Goal: Information Seeking & Learning: Understand process/instructions

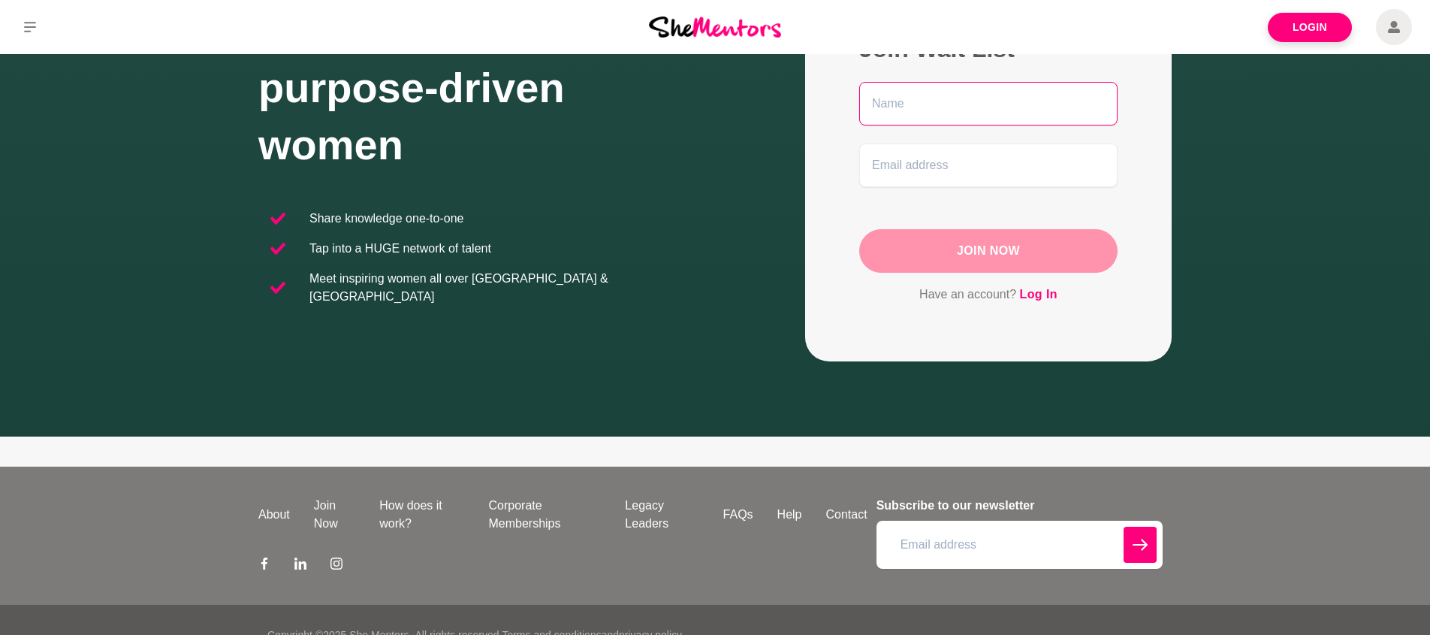
scroll to position [198, 0]
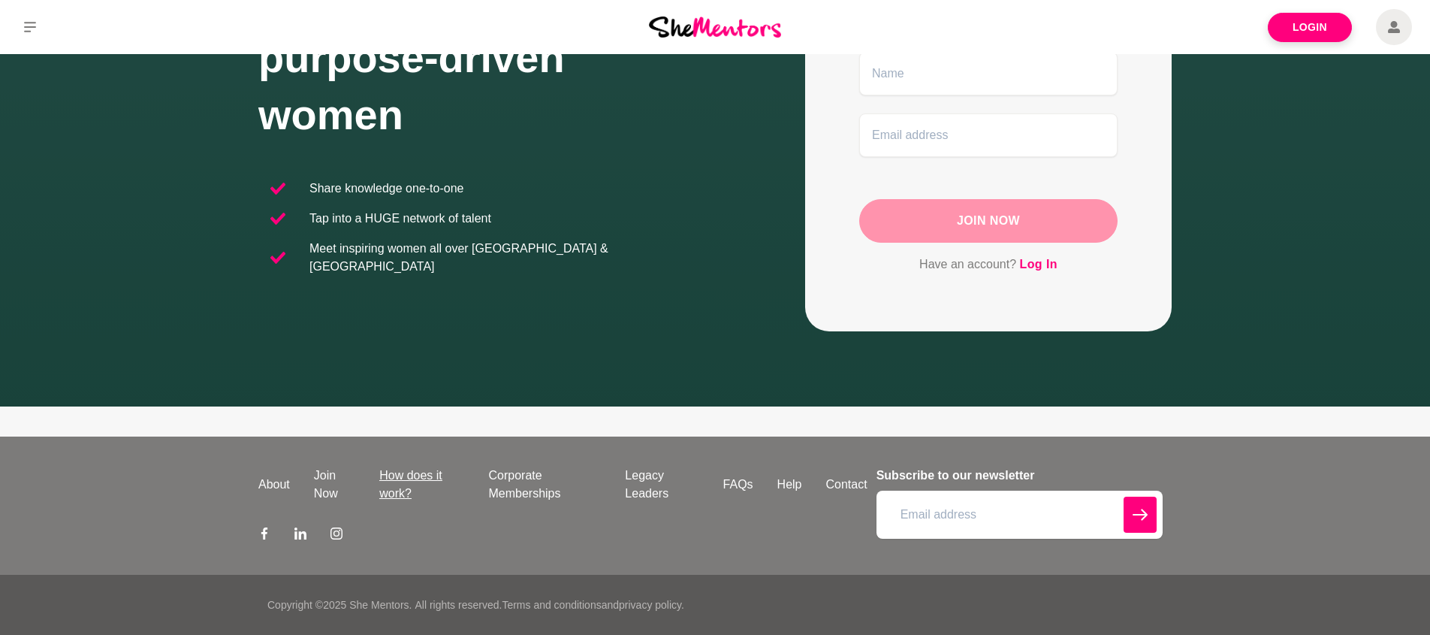
click at [384, 491] on link "How does it work?" at bounding box center [421, 484] width 109 height 36
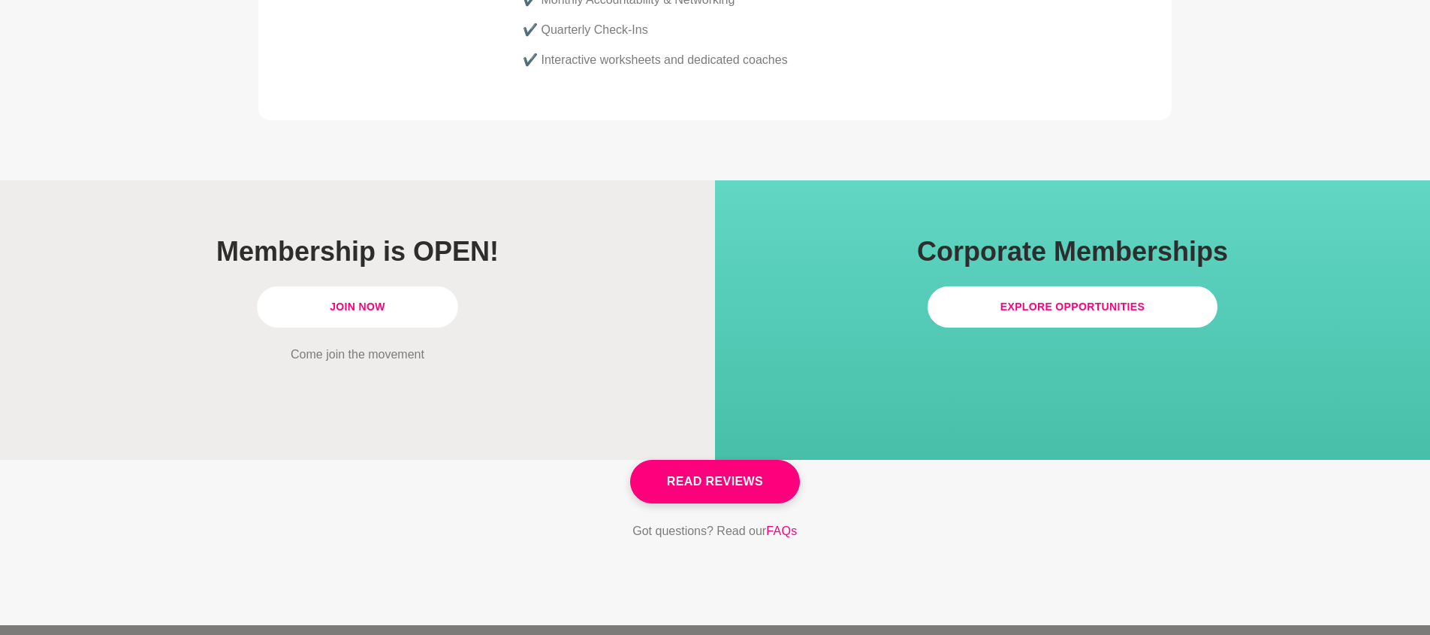
scroll to position [4352, 0]
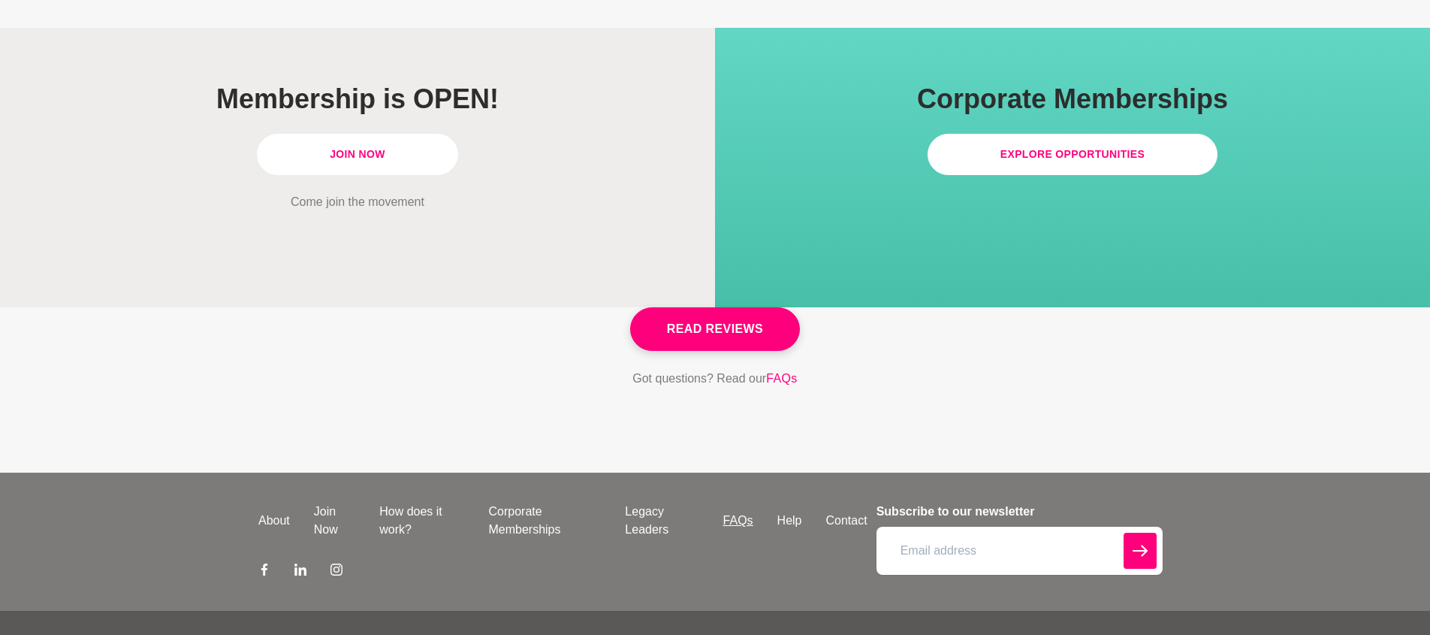
click at [740, 511] on link "FAQs" at bounding box center [738, 520] width 54 height 18
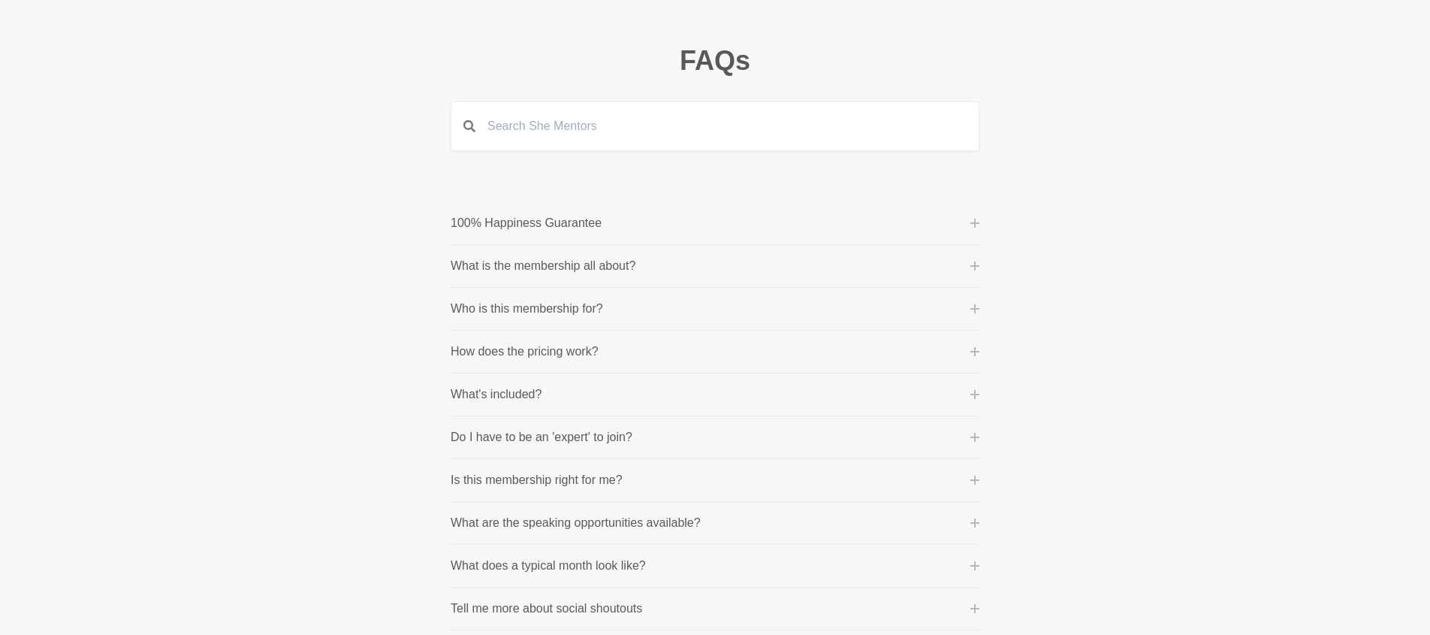
scroll to position [66, 0]
click at [556, 356] on li "How does the pricing work? Community Membership: This is billed on a month-to-m…" at bounding box center [715, 347] width 529 height 43
click at [523, 349] on p "How does the pricing work?" at bounding box center [525, 347] width 148 height 18
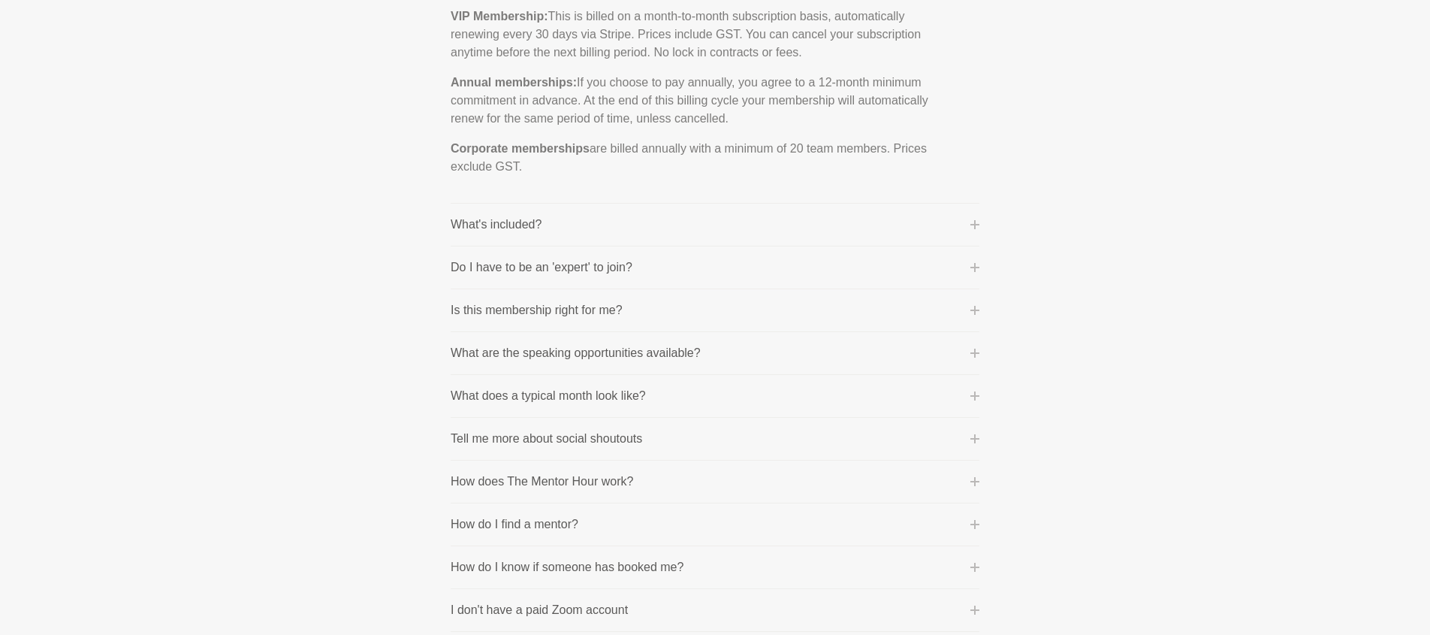
scroll to position [556, 0]
